Goal: Task Accomplishment & Management: Use online tool/utility

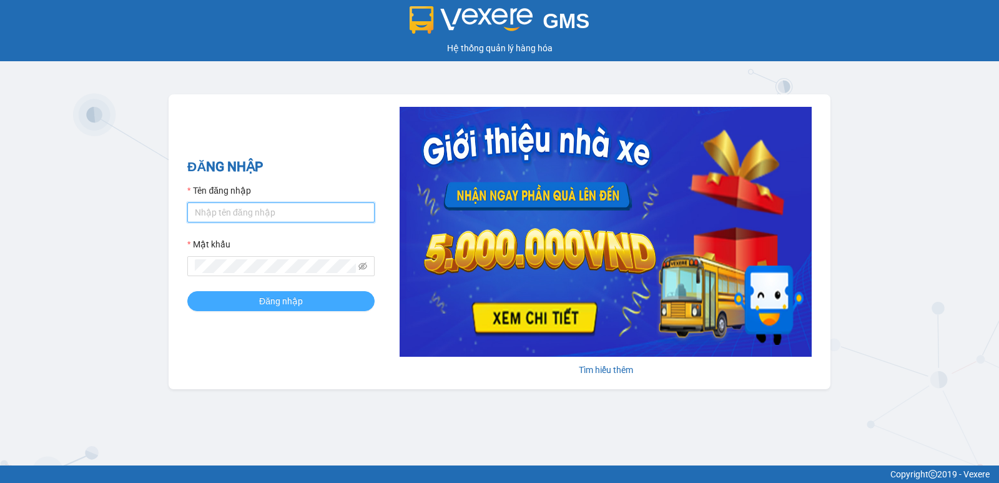
type input "pvgodau.dongphuoc"
click at [342, 303] on button "Đăng nhập" at bounding box center [280, 301] width 187 height 20
